Goal: Task Accomplishment & Management: Use online tool/utility

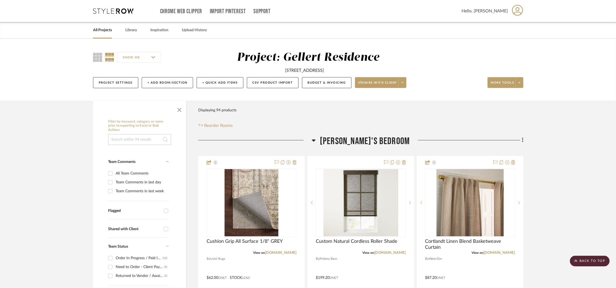
click at [114, 12] on icon at bounding box center [113, 10] width 40 height 5
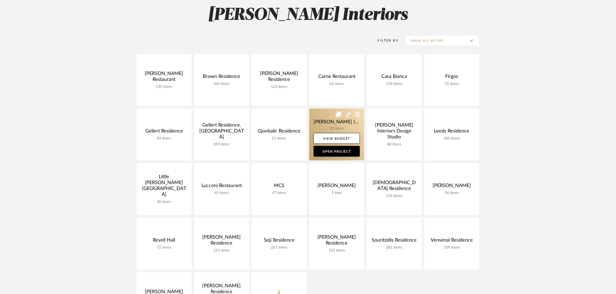
scroll to position [81, 0]
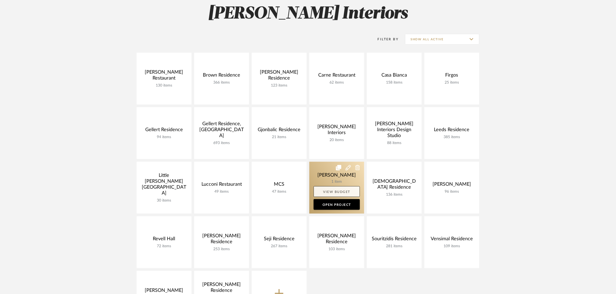
click at [337, 190] on link "View Budget" at bounding box center [337, 192] width 46 height 11
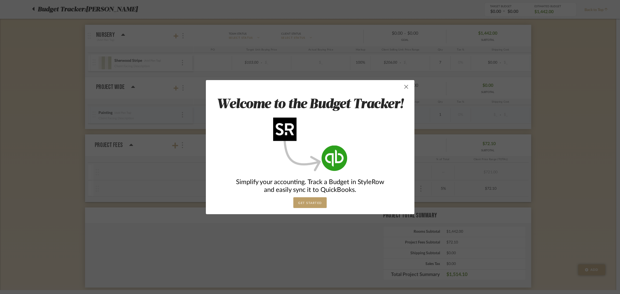
click at [405, 89] on span "button" at bounding box center [406, 87] width 11 height 11
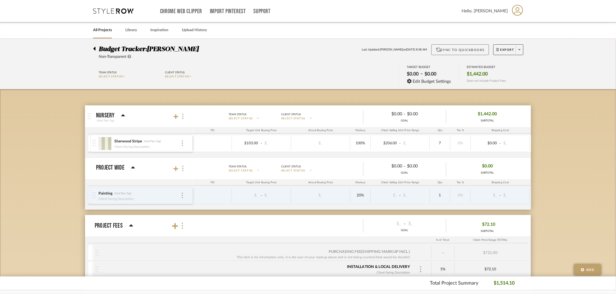
click at [443, 52] on button "Sync to QuickBooks" at bounding box center [461, 49] width 58 height 11
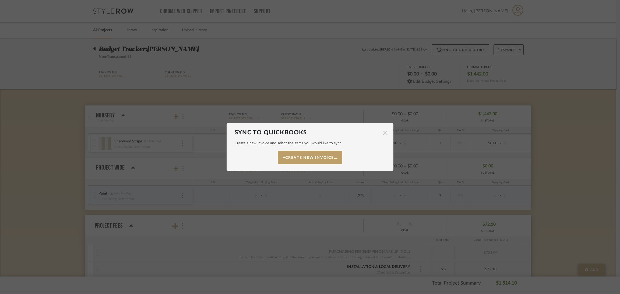
click at [385, 134] on span "button" at bounding box center [385, 133] width 11 height 11
